Goal: Task Accomplishment & Management: Use online tool/utility

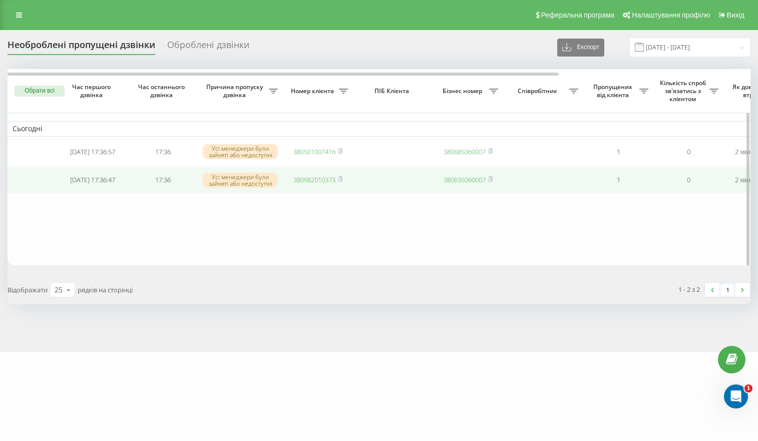
click at [320, 183] on link "380982010373" at bounding box center [315, 179] width 42 height 9
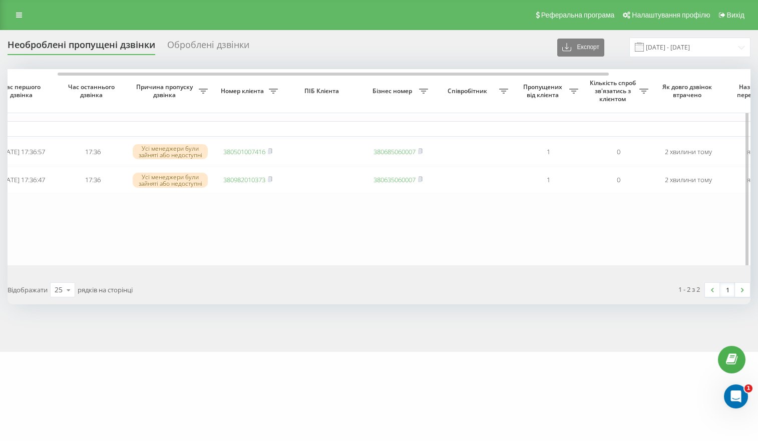
scroll to position [0, 67]
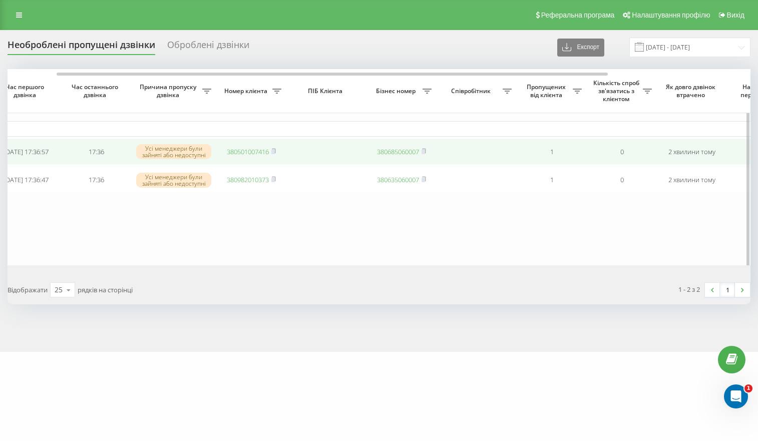
click at [240, 148] on link "380501007416" at bounding box center [248, 151] width 42 height 9
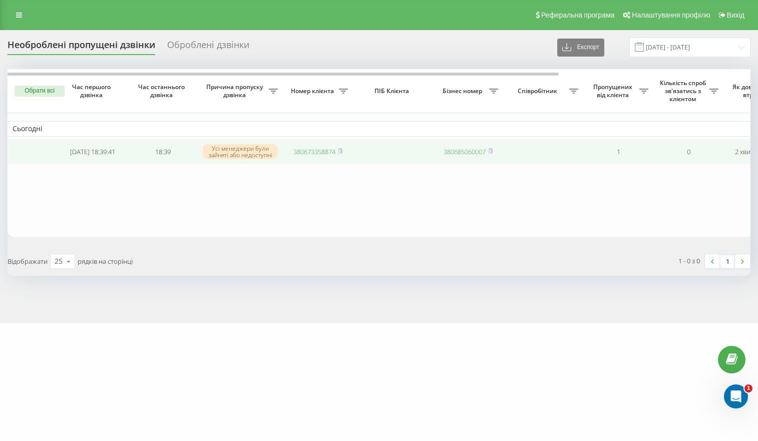
click at [328, 153] on link "380673358874" at bounding box center [315, 151] width 42 height 9
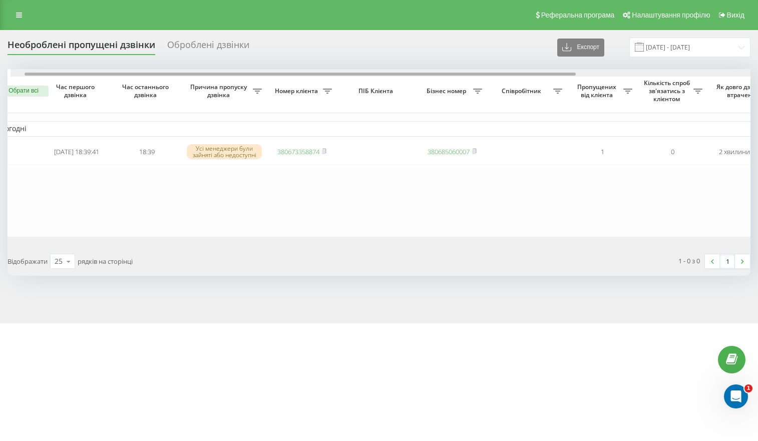
scroll to position [0, 16]
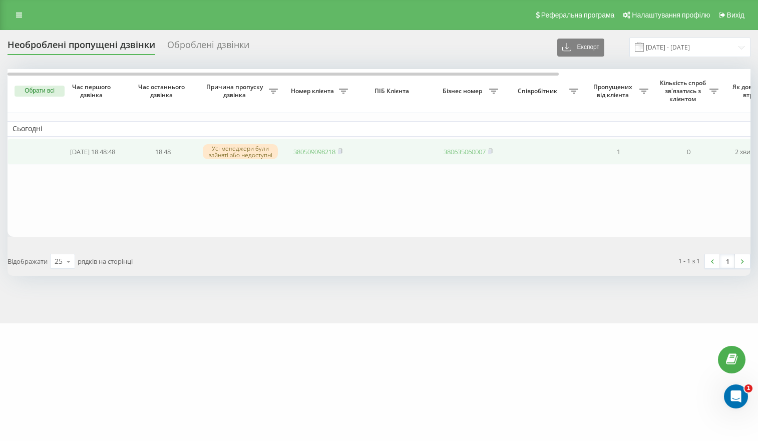
click at [307, 154] on link "380509098218" at bounding box center [315, 151] width 42 height 9
